Goal: Transaction & Acquisition: Purchase product/service

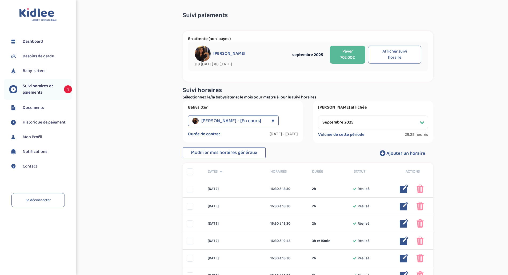
select select "septembre 2025"
click at [344, 57] on button "Payer 702.00€" at bounding box center [347, 55] width 35 height 18
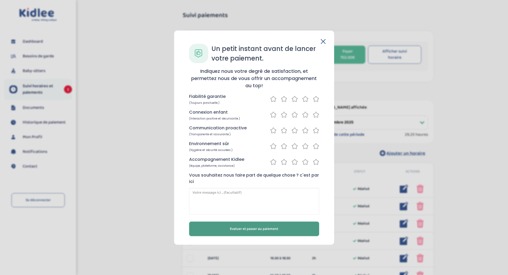
click at [253, 229] on span "Evaluer et passer au paiement" at bounding box center [254, 229] width 48 height 6
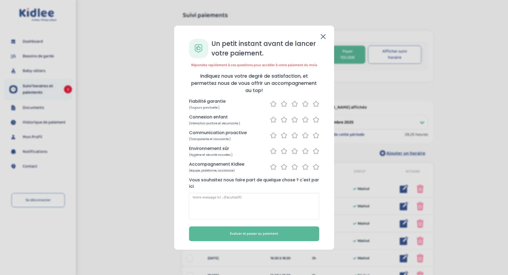
drag, startPoint x: 318, startPoint y: 104, endPoint x: 321, endPoint y: 117, distance: 12.9
click at [317, 105] on icon at bounding box center [316, 103] width 6 height 7
drag, startPoint x: 321, startPoint y: 119, endPoint x: 317, endPoint y: 119, distance: 4.0
click at [320, 119] on div "Un petit instant avant de lancer votre paiement. Répondez rapidement à ces ques…" at bounding box center [254, 140] width 143 height 202
click at [315, 119] on icon at bounding box center [316, 119] width 6 height 7
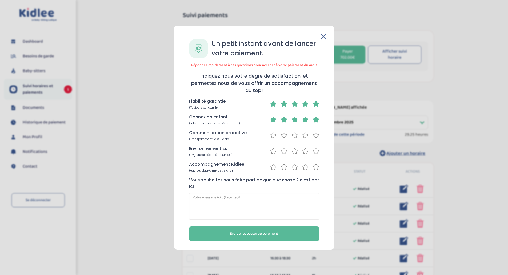
click at [317, 136] on div "Un petit instant avant de lancer votre paiement. Répondez rapidement à ces ques…" at bounding box center [254, 140] width 143 height 202
drag, startPoint x: 316, startPoint y: 135, endPoint x: 316, endPoint y: 149, distance: 14.4
click at [316, 135] on icon at bounding box center [316, 135] width 6 height 7
drag, startPoint x: 316, startPoint y: 149, endPoint x: 314, endPoint y: 161, distance: 11.8
click at [315, 150] on icon at bounding box center [316, 151] width 6 height 7
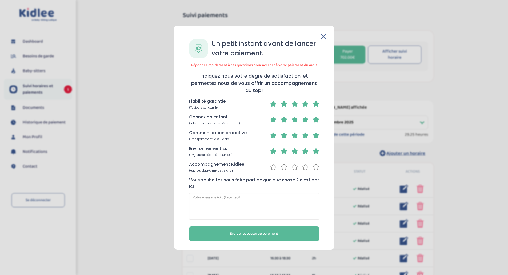
click at [316, 167] on icon at bounding box center [316, 166] width 6 height 7
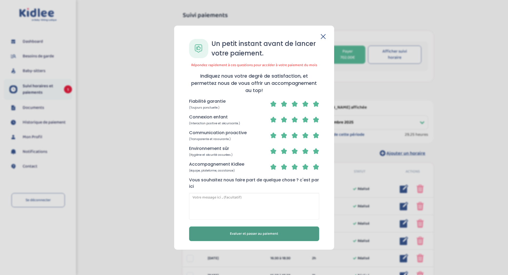
click at [276, 235] on span "Evaluer et passer au paiement" at bounding box center [254, 234] width 48 height 6
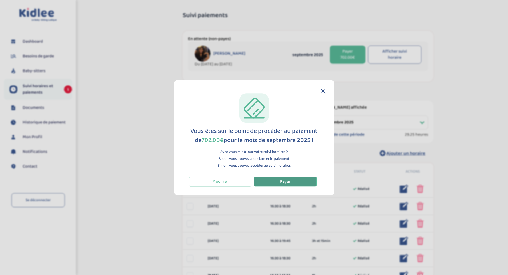
click at [297, 182] on button "Payer" at bounding box center [285, 181] width 62 height 10
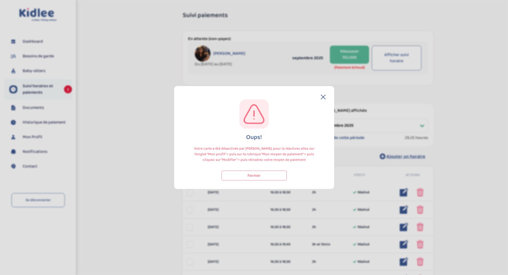
select select "septembre 2025"
click at [321, 95] on icon at bounding box center [323, 97] width 4 height 4
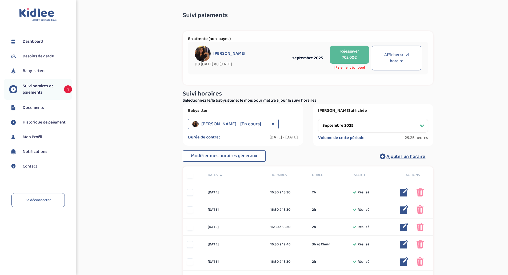
click at [33, 137] on span "Mon Profil" at bounding box center [32, 137] width 19 height 6
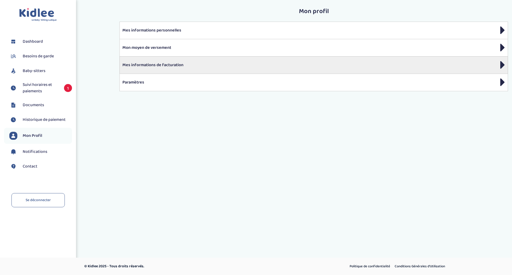
click at [193, 62] on p "Mes informations de facturation" at bounding box center [313, 65] width 382 height 6
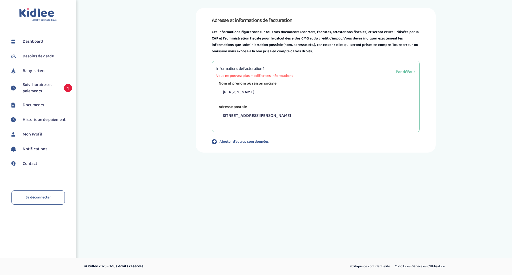
click at [32, 134] on span "Mon Profil" at bounding box center [32, 134] width 19 height 6
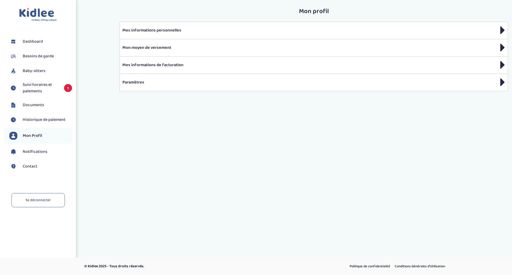
click at [153, 45] on p "Mon moyen de versement" at bounding box center [313, 48] width 382 height 6
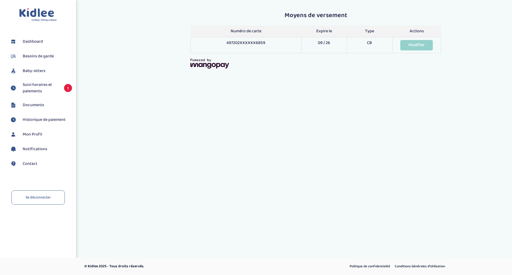
click at [34, 84] on span "Suivi horaires et paiements" at bounding box center [41, 88] width 36 height 13
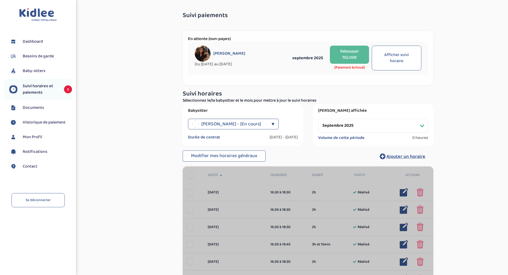
select select "septembre 2025"
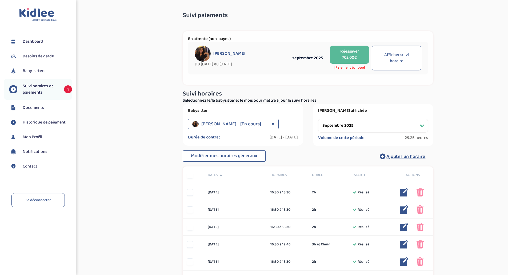
click at [342, 54] on button "Réessayer 702.00€" at bounding box center [349, 55] width 39 height 18
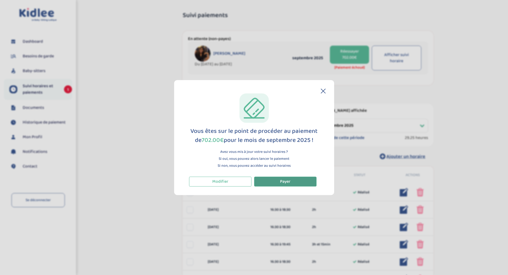
click at [277, 184] on button "Payer" at bounding box center [285, 181] width 62 height 10
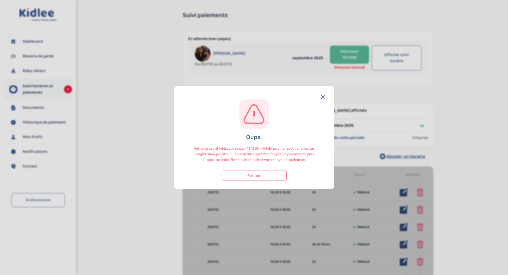
select select "septembre 2025"
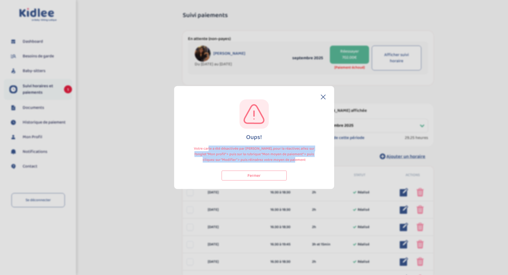
drag, startPoint x: 206, startPoint y: 148, endPoint x: 309, endPoint y: 162, distance: 103.5
click at [309, 162] on p "Votre carte a été désactivée par [PERSON_NAME], pour la réactiver, allez sur l’…" at bounding box center [254, 154] width 130 height 17
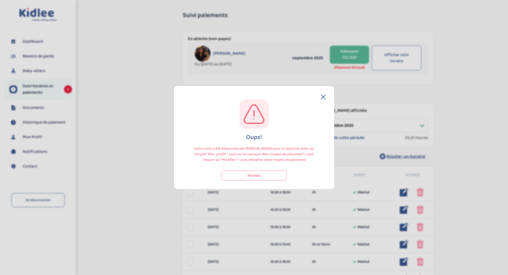
click at [39, 98] on section "Oups! Votre carte a été désactivée par MANGOPAY, pour la réactiver, allez sur l…" at bounding box center [254, 137] width 508 height 275
click at [261, 172] on button "Fermer" at bounding box center [253, 176] width 65 height 10
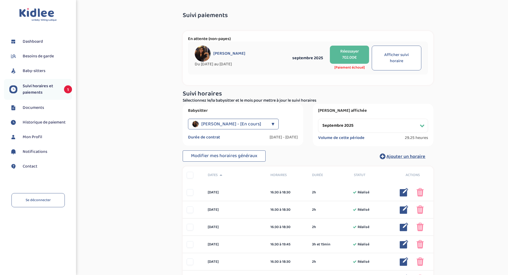
click at [38, 150] on span "Notifications" at bounding box center [35, 151] width 25 height 6
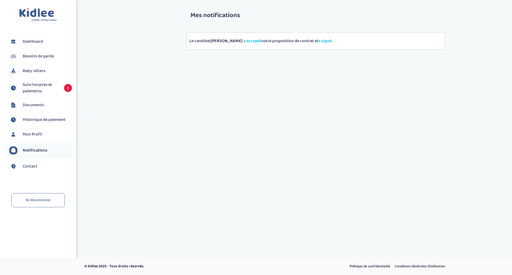
click at [33, 133] on span "Mon Profil" at bounding box center [32, 134] width 19 height 6
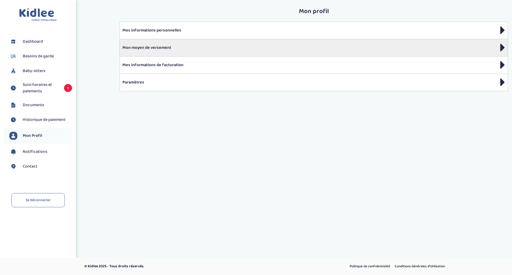
click at [160, 45] on p "Mon moyen de versement" at bounding box center [313, 48] width 382 height 6
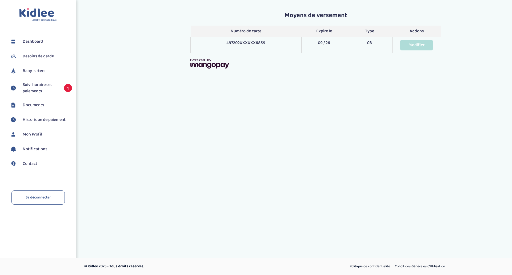
click at [416, 45] on link "Modifier" at bounding box center [416, 45] width 33 height 10
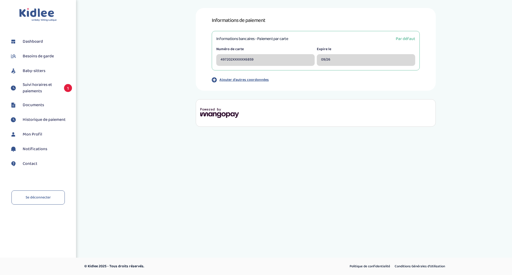
click at [245, 80] on p "Ajouter d'autres coordonnées" at bounding box center [243, 80] width 49 height 6
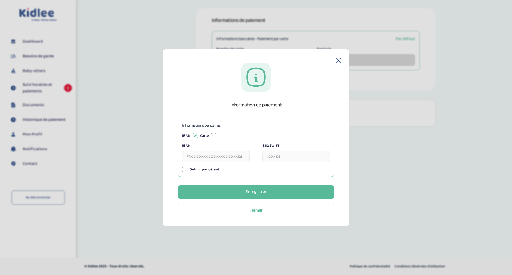
click at [211, 159] on input "IBAN" at bounding box center [215, 157] width 67 height 12
click at [234, 155] on input "IBAN" at bounding box center [215, 157] width 67 height 12
paste input "FR19 30002 02357 0000004931C 74"
type input "FR1930002023570000004931C74"
click at [276, 155] on input "BIC/SWIFT" at bounding box center [295, 157] width 67 height 12
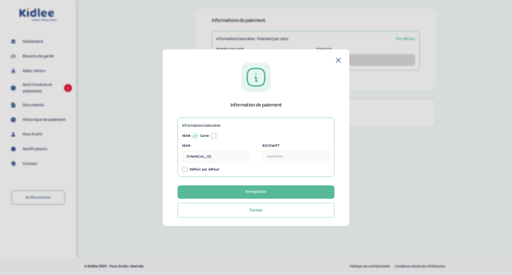
paste input "FR19 30002 02357 0000004931C 74"
type input "FR1930002023570000004931C74"
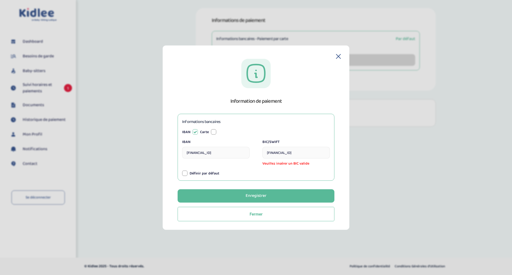
click at [183, 171] on div at bounding box center [184, 173] width 5 height 5
click at [300, 151] on input "FR1930002023570000004931C74" at bounding box center [295, 153] width 67 height 12
paste input "text"
type input "CRLYFRPP"
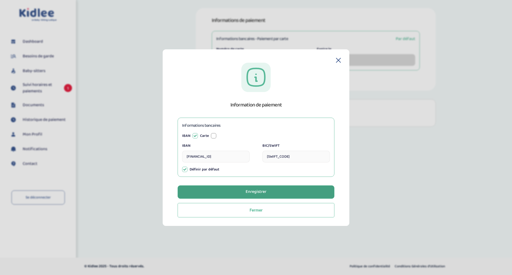
click at [271, 192] on button "Enregistrer" at bounding box center [255, 191] width 157 height 13
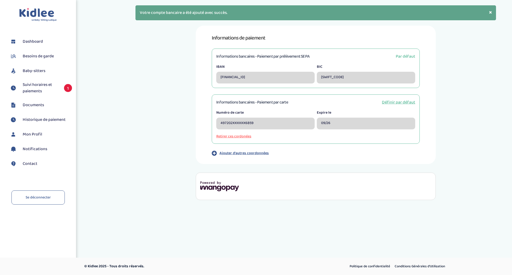
click at [41, 88] on span "Suivi horaires et paiements" at bounding box center [41, 88] width 36 height 13
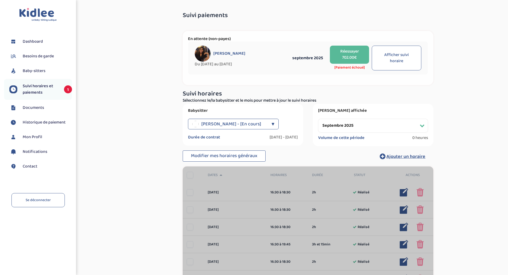
select select "septembre 2025"
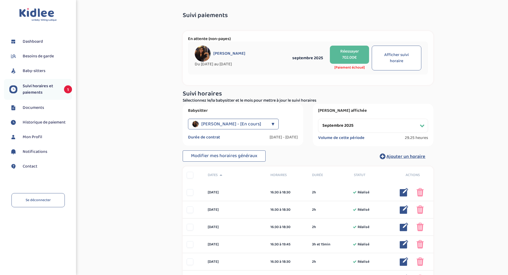
click at [349, 55] on button "Réessayer 702.00€" at bounding box center [349, 55] width 39 height 18
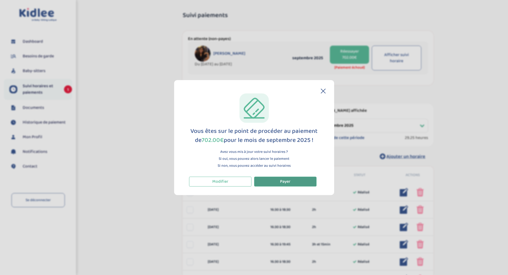
click at [281, 185] on button "Payer" at bounding box center [285, 181] width 62 height 10
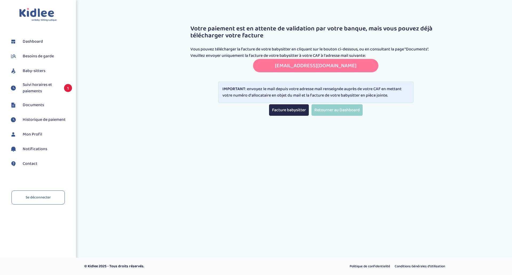
drag, startPoint x: 204, startPoint y: 49, endPoint x: 364, endPoint y: 55, distance: 160.3
click at [371, 49] on p "Vous pouvez télécharger la facture de votre babysitter en cliquant sur le bouto…" at bounding box center [315, 49] width 250 height 6
click at [349, 66] on link "[EMAIL_ADDRESS][DOMAIN_NAME]" at bounding box center [316, 65] width 82 height 9
copy p "pouvez télécharger la facture de votre babysitter en cliquant sur le bouton ci-…"
click at [285, 109] on link "Facture babysitter" at bounding box center [289, 109] width 40 height 11
